Goal: Information Seeking & Learning: Learn about a topic

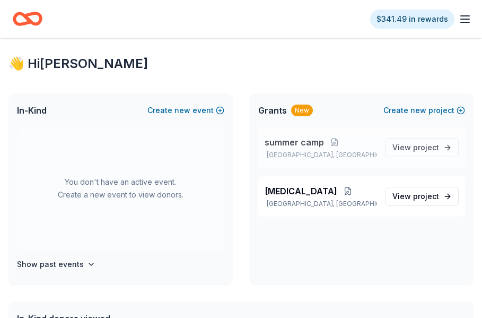
click at [291, 138] on span "summer camp" at bounding box center [294, 142] width 59 height 13
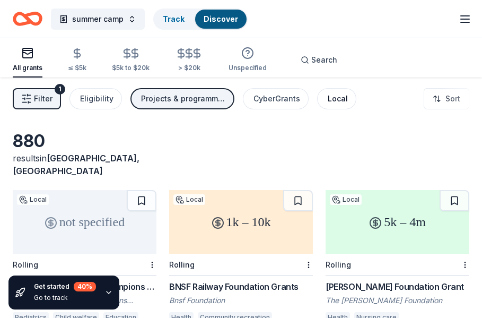
click at [336, 95] on div "Local" at bounding box center [338, 98] width 20 height 13
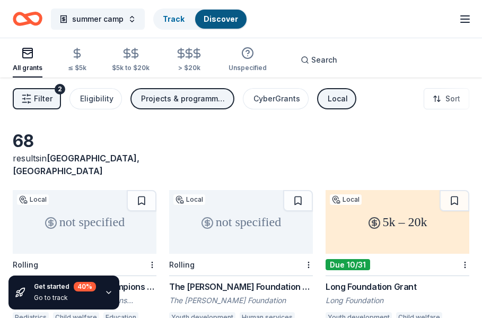
click at [107, 294] on icon "button" at bounding box center [109, 292] width 8 height 8
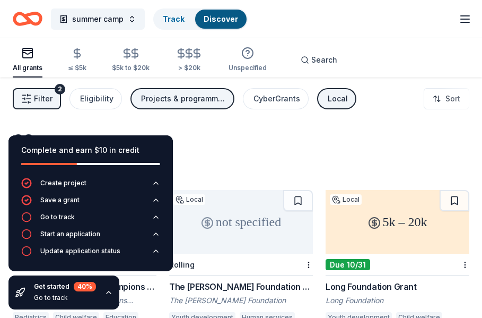
click at [207, 145] on div "68 results in [GEOGRAPHIC_DATA], [GEOGRAPHIC_DATA]" at bounding box center [241, 153] width 457 height 47
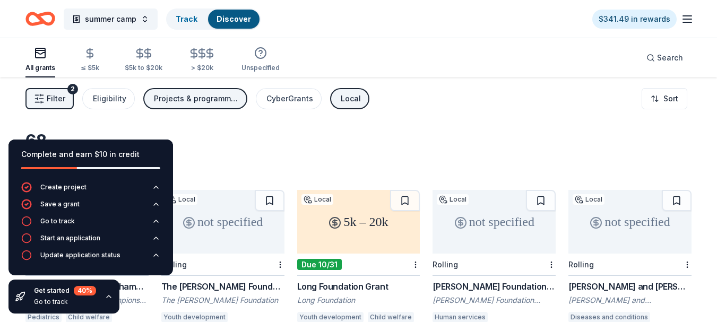
click at [212, 148] on div "68 results in [GEOGRAPHIC_DATA], [GEOGRAPHIC_DATA]" at bounding box center [358, 153] width 666 height 47
click at [107, 294] on icon "button" at bounding box center [109, 296] width 8 height 8
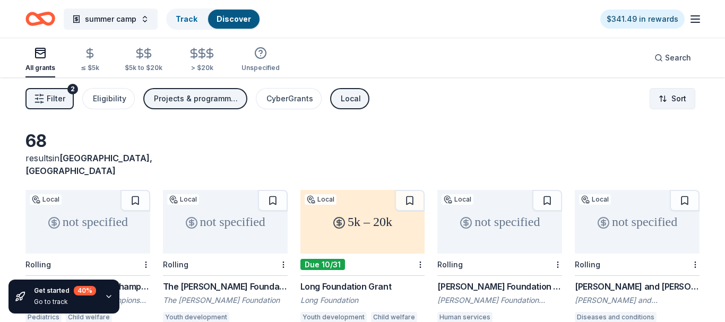
click at [482, 97] on html "summer camp Track Discover $341.49 in rewards All grants ≤ $5k $5k to $20k > $2…" at bounding box center [362, 161] width 725 height 322
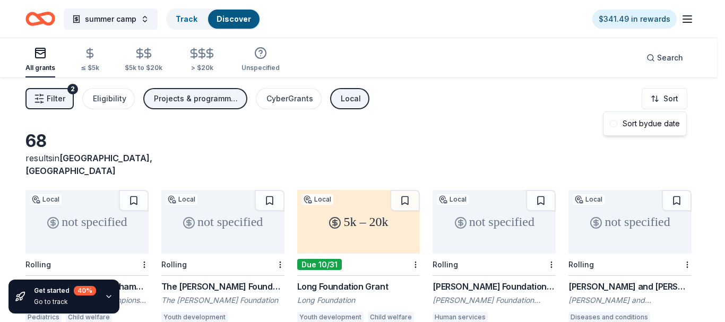
click at [101, 99] on html "summer camp Track Discover $341.49 in rewards All grants ≤ $5k $5k to $20k > $2…" at bounding box center [362, 161] width 725 height 322
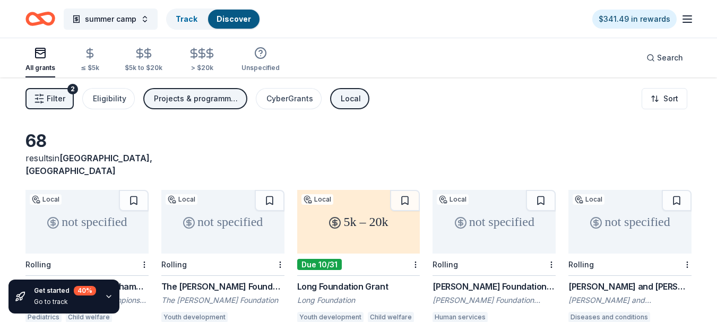
click at [101, 99] on div "Eligibility" at bounding box center [109, 98] width 33 height 13
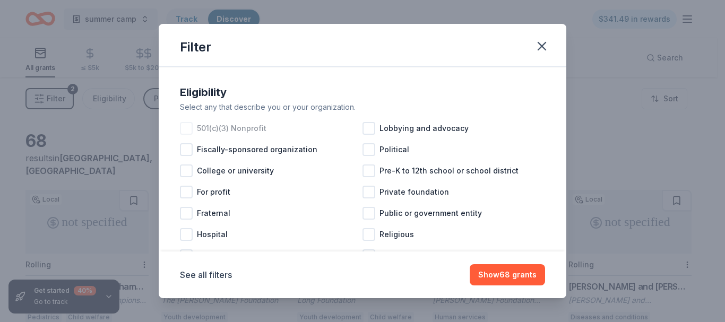
click at [189, 127] on div at bounding box center [186, 128] width 13 height 13
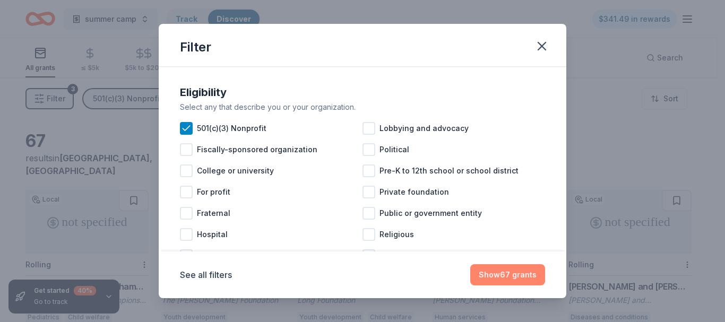
click at [482, 266] on button "Show 67 grants" at bounding box center [507, 274] width 75 height 21
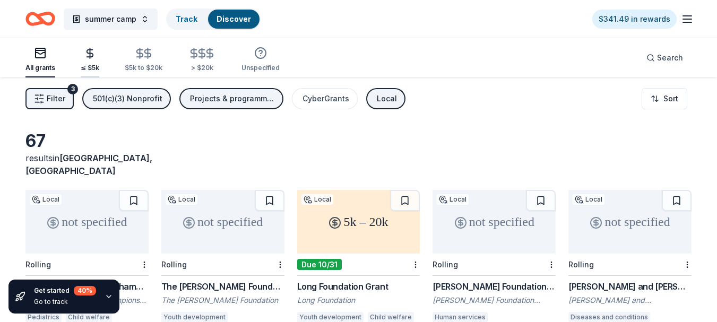
click at [95, 56] on div "button" at bounding box center [90, 53] width 19 height 12
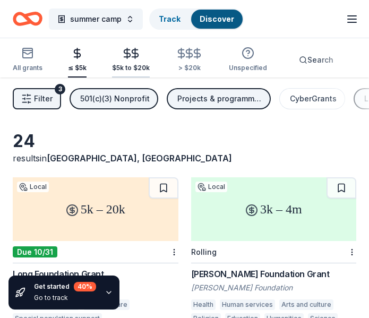
click at [130, 64] on div "$5k to $20k" at bounding box center [131, 68] width 38 height 8
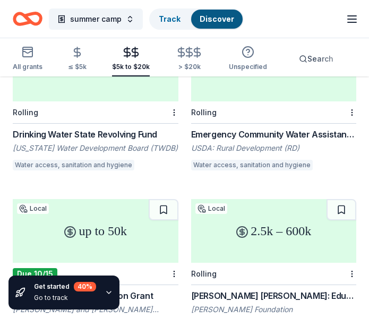
scroll to position [325, 0]
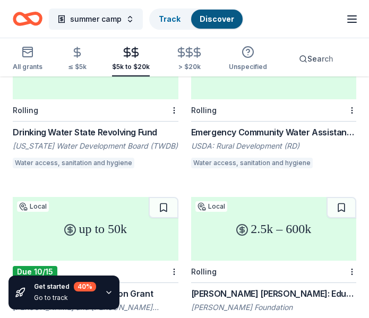
drag, startPoint x: 365, startPoint y: 150, endPoint x: 362, endPoint y: 175, distance: 24.5
click at [362, 175] on div "27 results in [GEOGRAPHIC_DATA], [GEOGRAPHIC_DATA] 5k – 20k Local Due 10/31 Lon…" at bounding box center [184, 275] width 369 height 1046
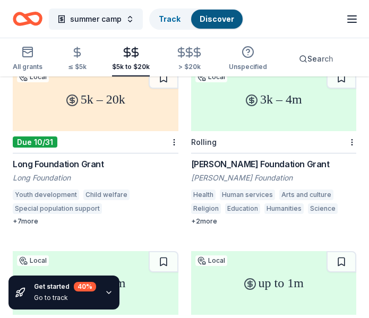
scroll to position [0, 0]
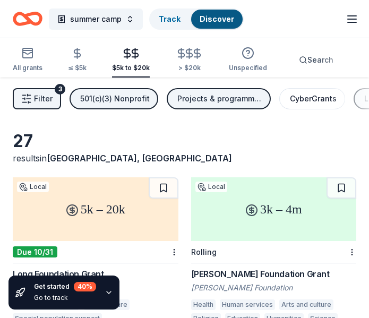
click at [317, 105] on div "CyberGrants" at bounding box center [313, 98] width 47 height 13
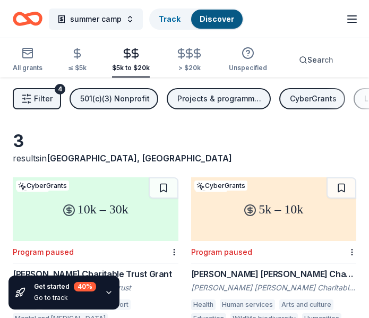
click at [299, 97] on div "CyberGrants" at bounding box center [313, 98] width 47 height 13
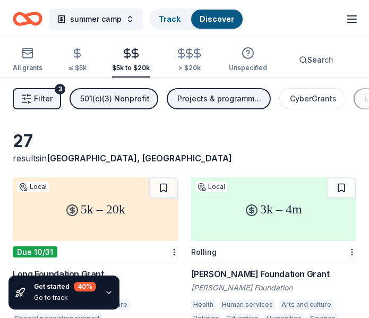
click at [49, 102] on span "Filter" at bounding box center [43, 98] width 19 height 13
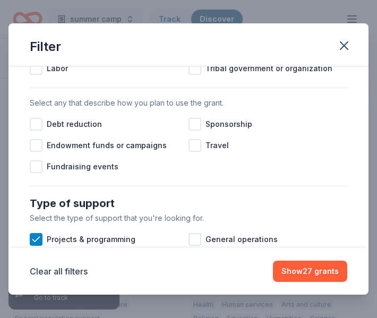
scroll to position [261, 0]
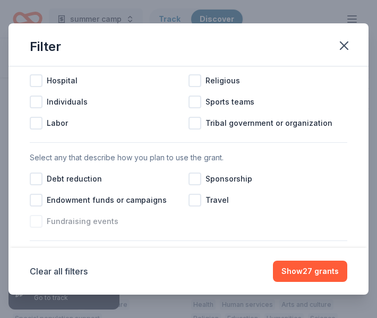
click at [40, 222] on div at bounding box center [36, 221] width 13 height 13
click at [193, 178] on div at bounding box center [194, 178] width 13 height 13
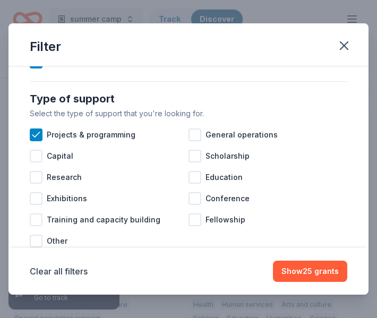
scroll to position [423, 0]
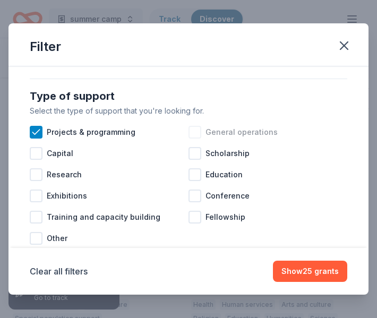
click at [193, 132] on div at bounding box center [194, 132] width 13 height 13
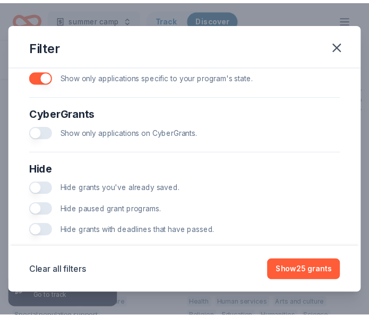
scroll to position [642, 0]
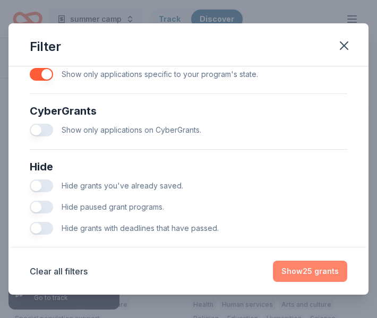
click at [318, 274] on button "Show 25 grants" at bounding box center [310, 270] width 74 height 21
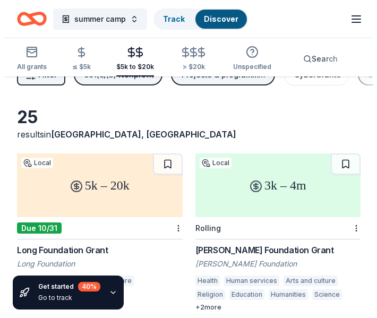
scroll to position [0, 0]
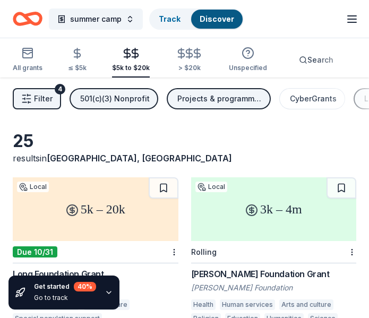
click at [45, 101] on span "Filter" at bounding box center [43, 98] width 19 height 13
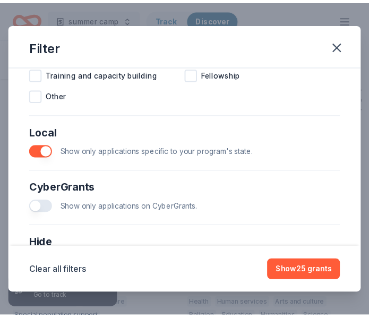
scroll to position [571, 0]
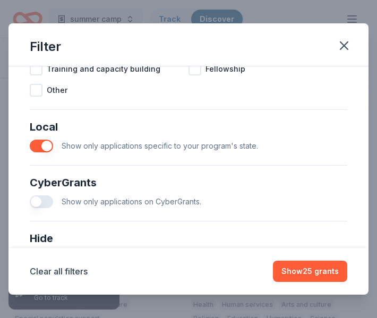
click at [46, 202] on button "button" at bounding box center [41, 201] width 23 height 13
click at [46, 145] on button "button" at bounding box center [41, 146] width 23 height 13
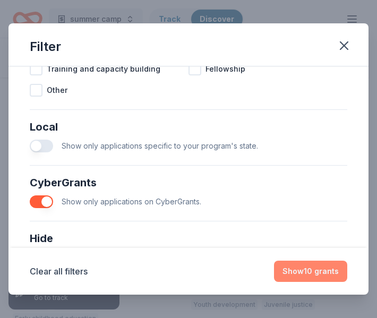
click at [314, 271] on button "Show 10 grants" at bounding box center [310, 270] width 73 height 21
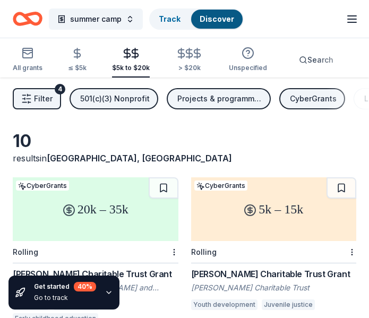
click at [37, 92] on span "Filter" at bounding box center [43, 98] width 19 height 13
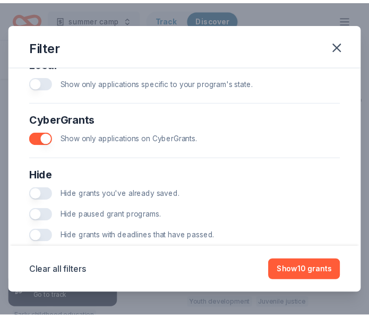
scroll to position [659, 0]
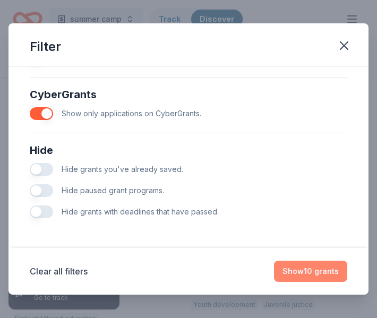
click at [316, 270] on button "Show 10 grants" at bounding box center [310, 270] width 73 height 21
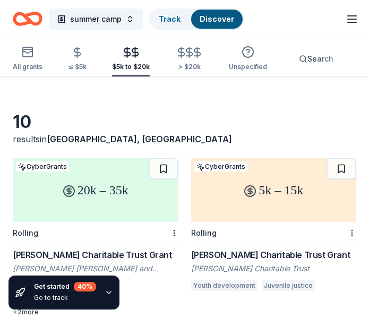
scroll to position [12, 0]
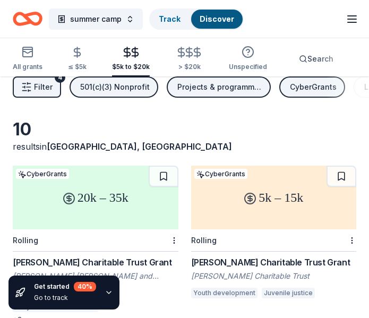
click at [77, 193] on div "20k – 35k" at bounding box center [96, 198] width 166 height 64
